Goal: Find specific page/section: Find specific page/section

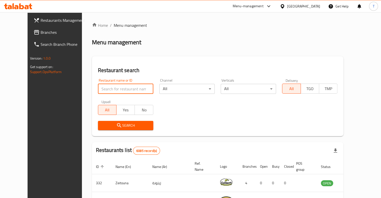
click at [140, 89] on input "search" at bounding box center [125, 89] width 55 height 10
type input "f"
type input "Dairy queen"
click button "Search" at bounding box center [125, 125] width 55 height 9
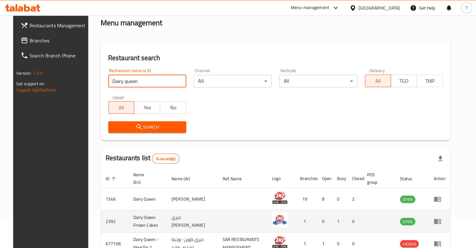
scroll to position [50, 0]
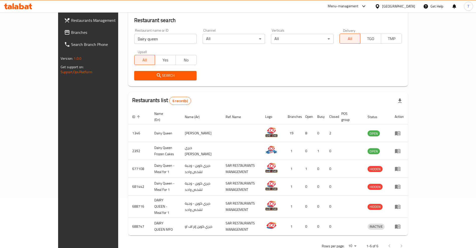
drag, startPoint x: 375, startPoint y: 2, endPoint x: 283, endPoint y: 78, distance: 119.4
click at [283, 78] on div "Search" at bounding box center [268, 75] width 274 height 15
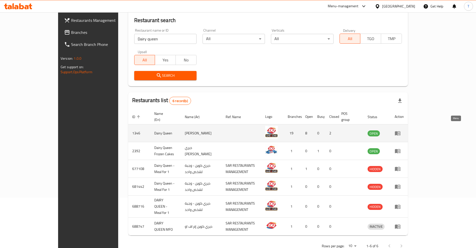
click at [381, 130] on icon "enhanced table" at bounding box center [398, 133] width 6 height 6
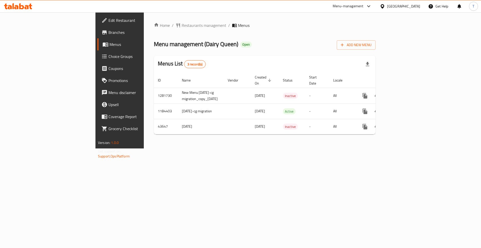
click at [108, 31] on span "Branches" at bounding box center [139, 32] width 63 height 6
